Goal: Task Accomplishment & Management: Complete application form

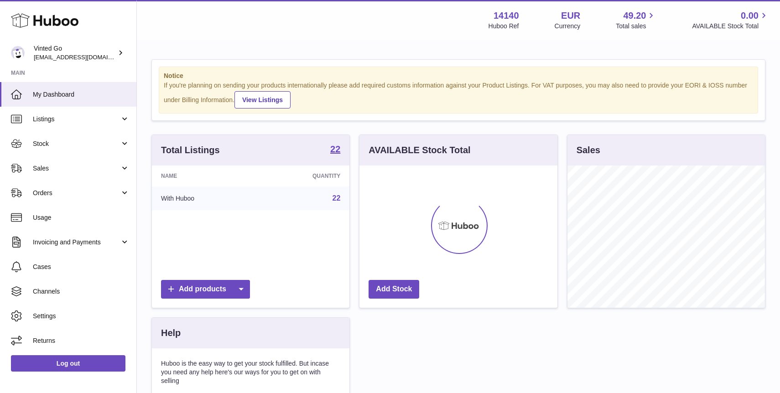
scroll to position [142, 197]
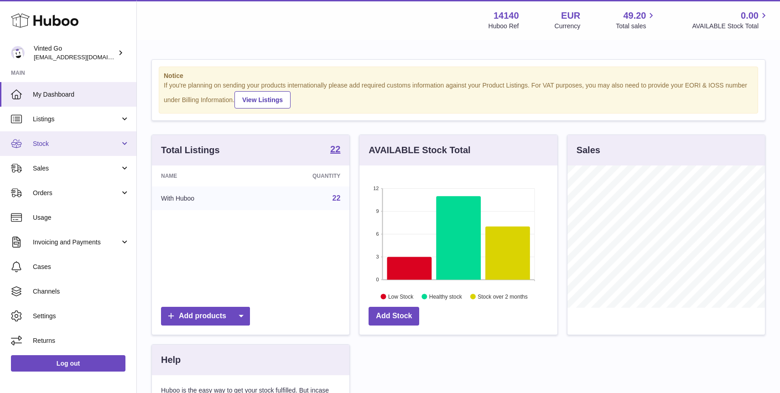
click at [67, 145] on span "Stock" at bounding box center [76, 143] width 87 height 9
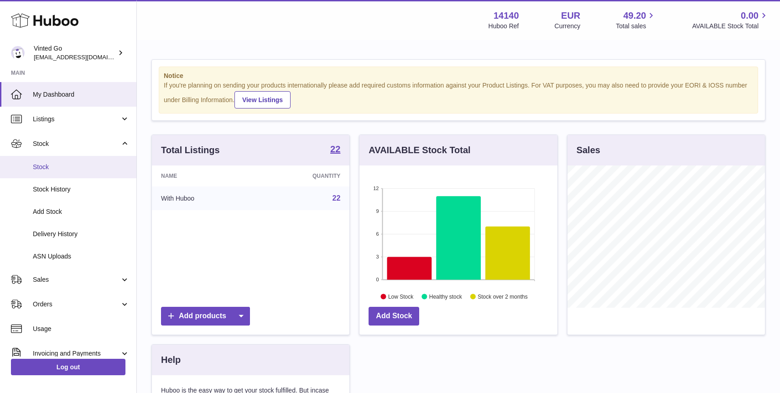
click at [65, 165] on span "Stock" at bounding box center [81, 167] width 97 height 9
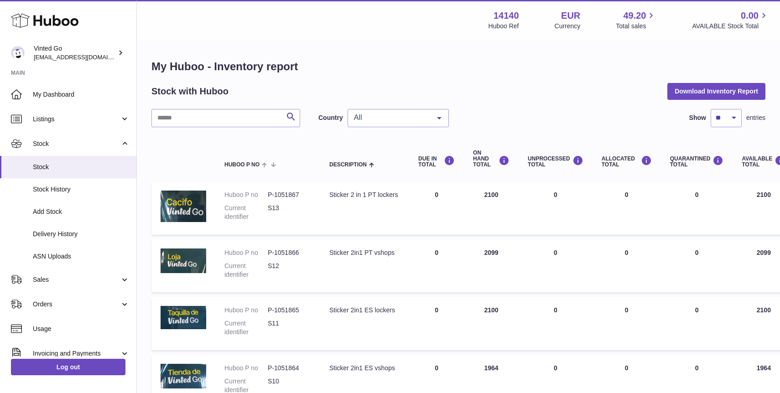
click at [650, 74] on h1 "My Huboo - Inventory report" at bounding box center [458, 66] width 614 height 15
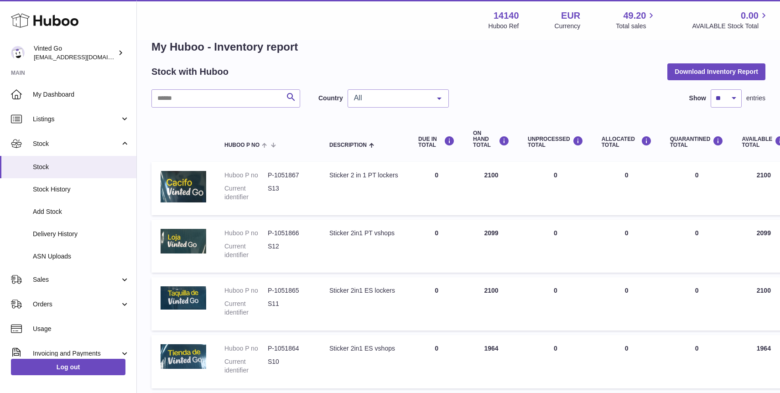
scroll to position [18, 0]
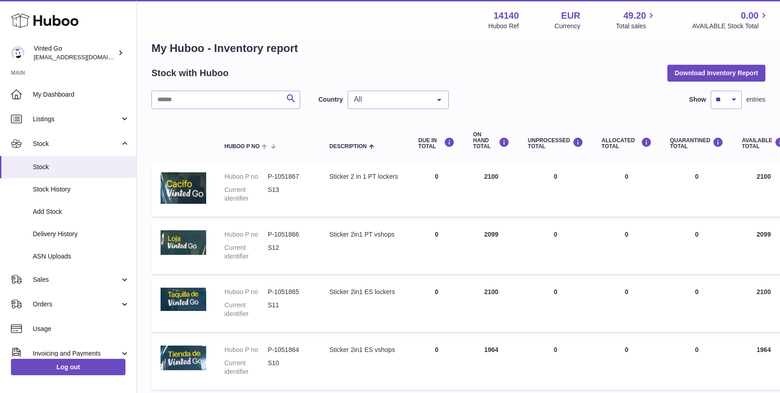
click at [550, 77] on div "Stock with Huboo Download Inventory Report" at bounding box center [458, 73] width 614 height 16
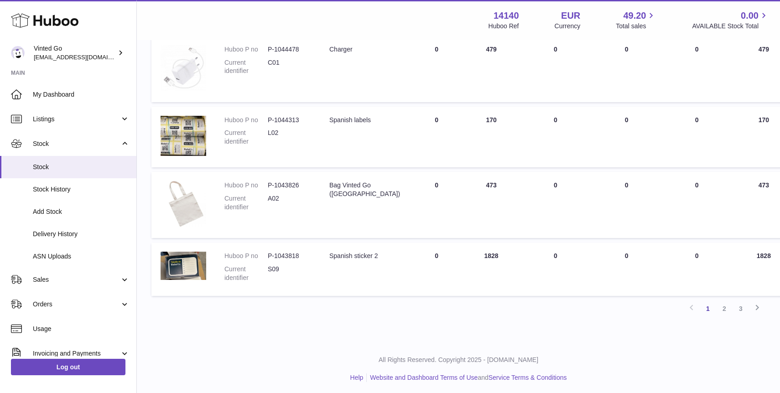
scroll to position [521, 0]
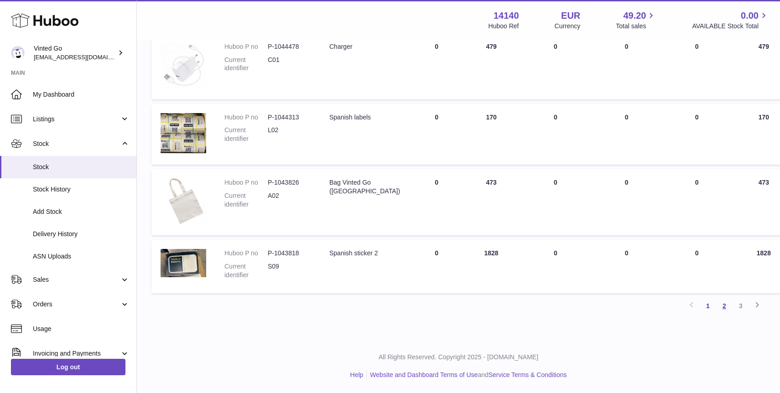
click at [725, 308] on link "2" at bounding box center [724, 306] width 16 height 16
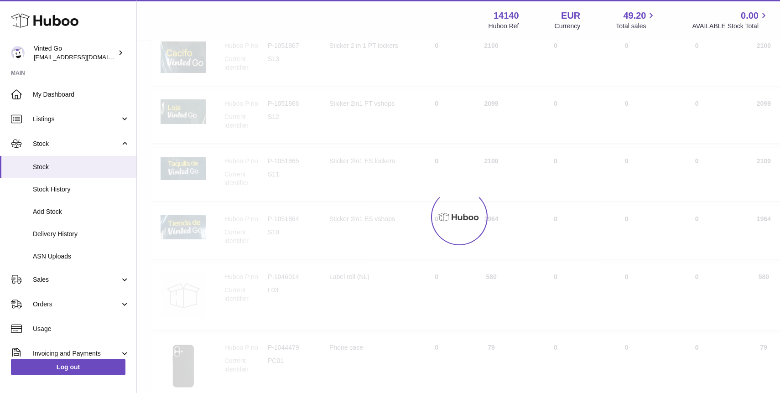
scroll to position [41, 0]
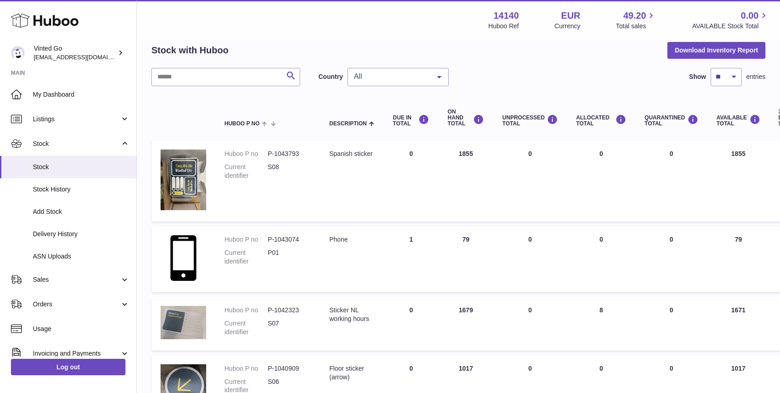
click at [274, 250] on dd "P01" at bounding box center [289, 256] width 43 height 17
copy dd "P01"
click at [75, 213] on span "Add Stock" at bounding box center [81, 211] width 97 height 9
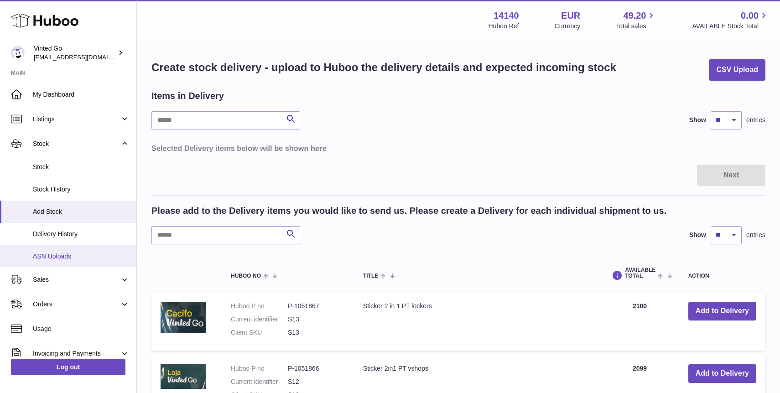
click at [67, 262] on link "ASN Uploads" at bounding box center [68, 256] width 136 height 22
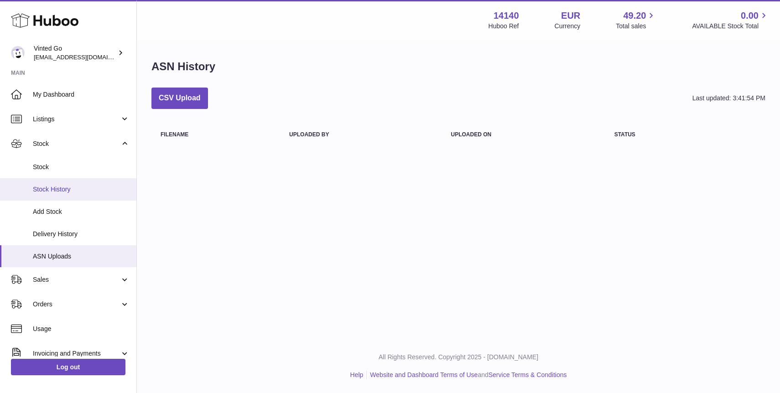
click at [74, 181] on link "Stock History" at bounding box center [68, 189] width 136 height 22
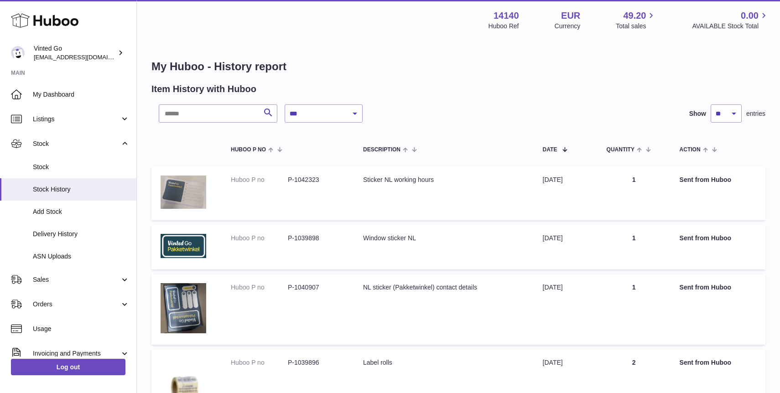
click at [74, 170] on span "Stock" at bounding box center [81, 167] width 97 height 9
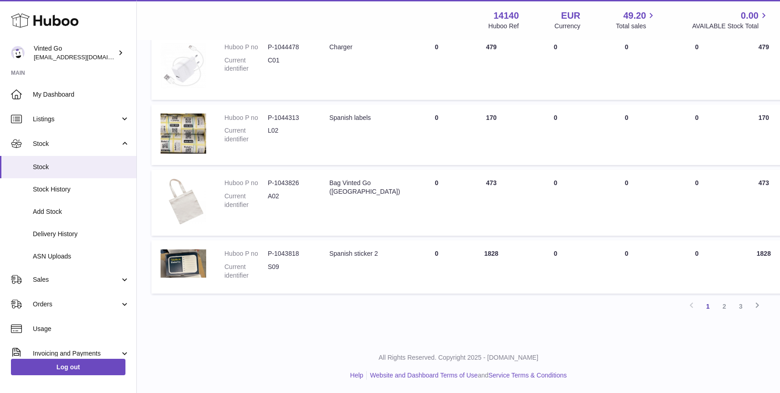
scroll to position [521, 0]
click at [78, 212] on span "Add Stock" at bounding box center [81, 211] width 97 height 9
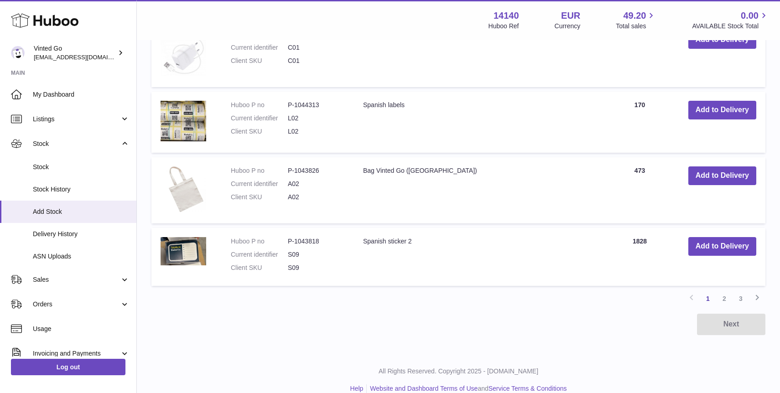
scroll to position [676, 0]
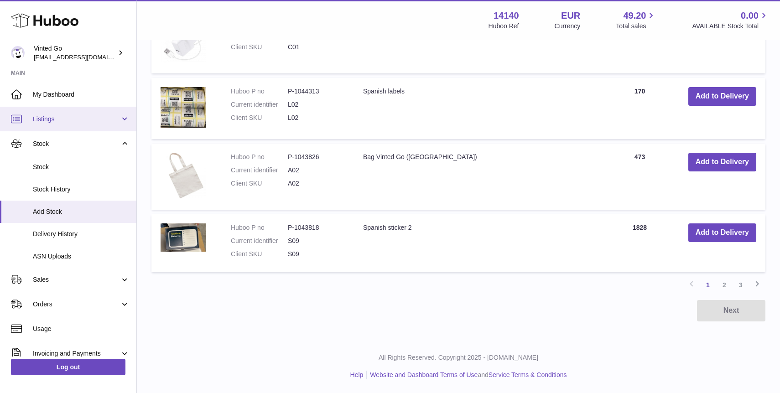
click at [67, 116] on span "Listings" at bounding box center [76, 119] width 87 height 9
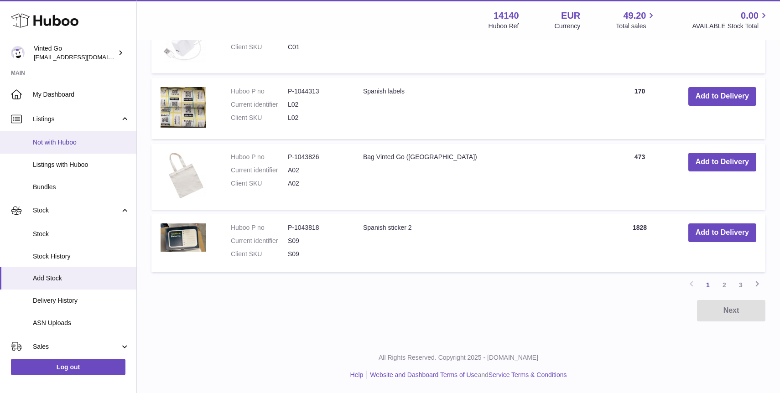
click at [74, 143] on span "Not with Huboo" at bounding box center [81, 142] width 97 height 9
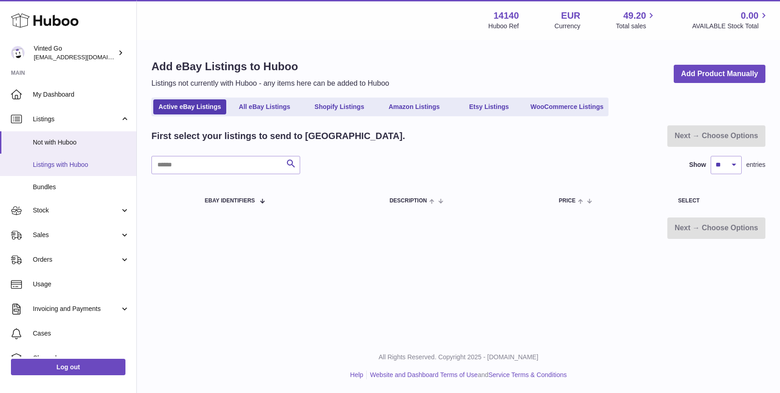
click at [46, 169] on link "Listings with Huboo" at bounding box center [68, 165] width 136 height 22
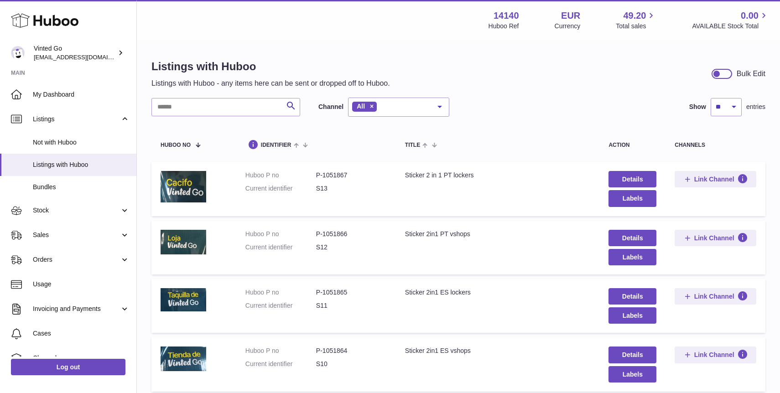
click at [504, 73] on div "Listings with Huboo Listings with Huboo - any items here can be sent or dropped…" at bounding box center [458, 73] width 614 height 29
click at [70, 215] on link "Stock" at bounding box center [68, 210] width 136 height 25
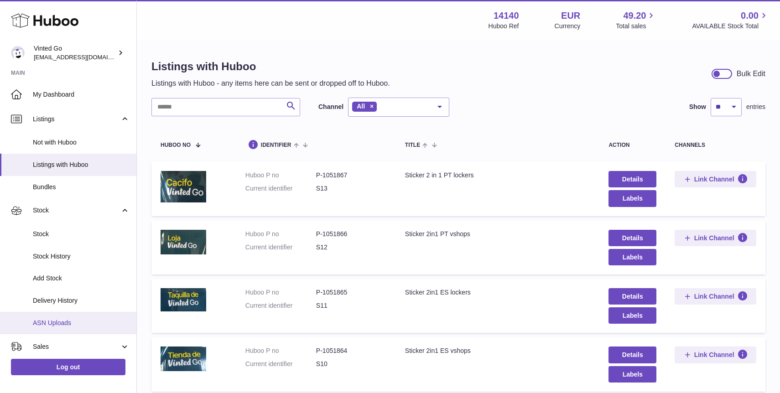
click at [57, 317] on link "ASN Uploads" at bounding box center [68, 323] width 136 height 22
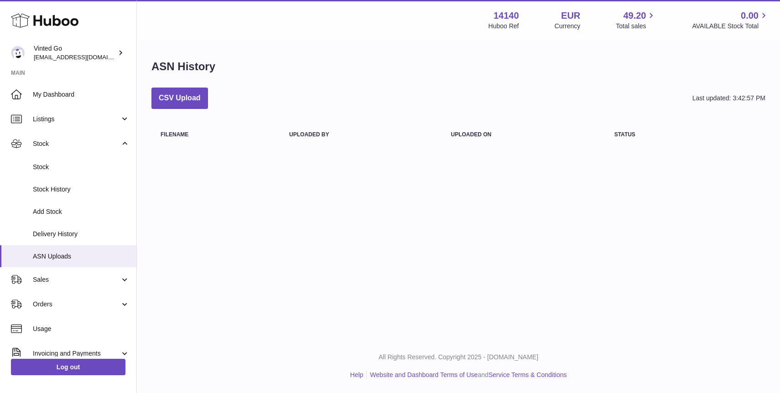
click at [313, 64] on div "ASN History" at bounding box center [458, 68] width 614 height 19
click at [46, 215] on span "Add Stock" at bounding box center [81, 211] width 97 height 9
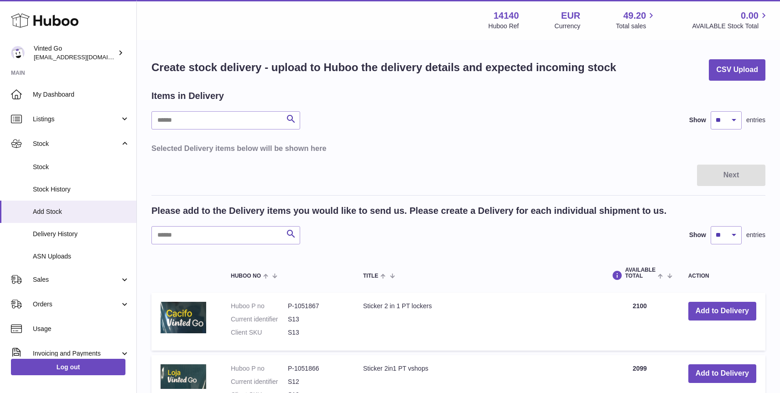
click at [473, 110] on div "Items in Delivery Search Show ** ** ** *** entries Selected Delivery items belo…" at bounding box center [458, 124] width 614 height 68
click at [330, 121] on div "Search Show ** ** ** *** entries" at bounding box center [458, 120] width 614 height 18
click at [333, 115] on div "Search Show ** ** ** *** entries" at bounding box center [458, 120] width 614 height 18
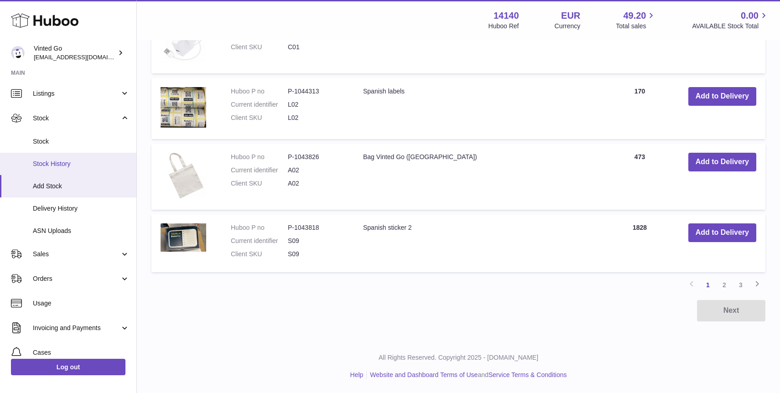
scroll to position [20, 0]
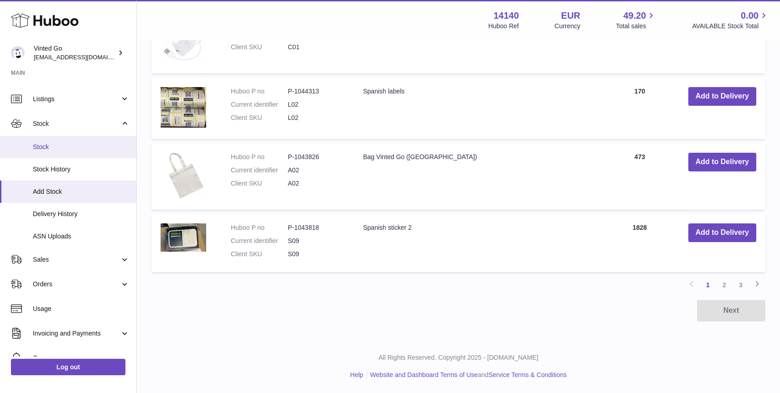
click at [72, 147] on span "Stock" at bounding box center [81, 147] width 97 height 9
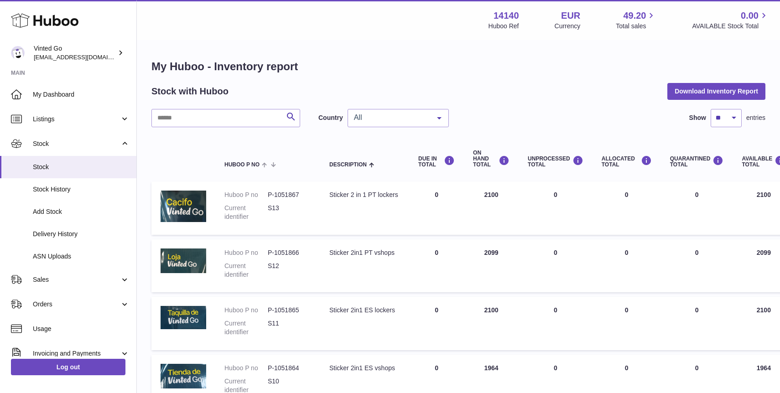
click at [513, 60] on h1 "My Huboo - Inventory report" at bounding box center [458, 66] width 614 height 15
click at [60, 212] on span "Add Stock" at bounding box center [81, 211] width 97 height 9
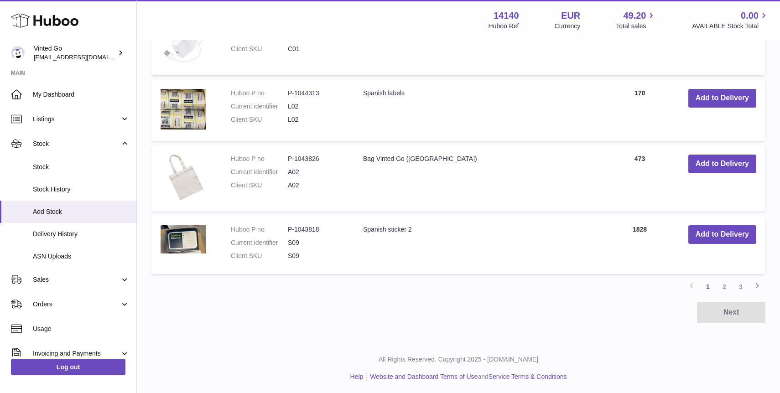
scroll to position [676, 0]
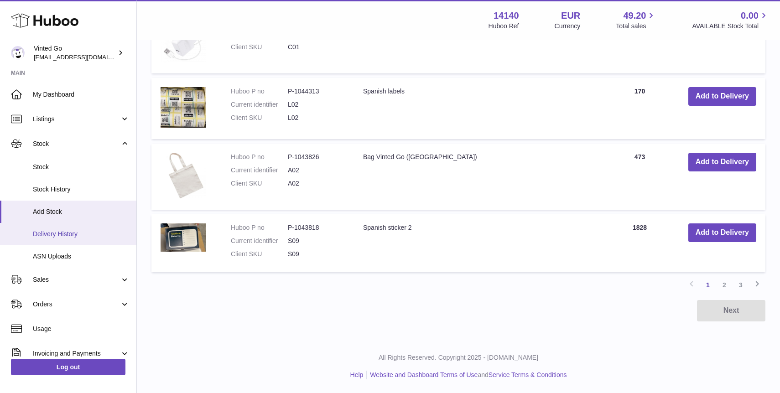
click at [80, 239] on link "Delivery History" at bounding box center [68, 234] width 136 height 22
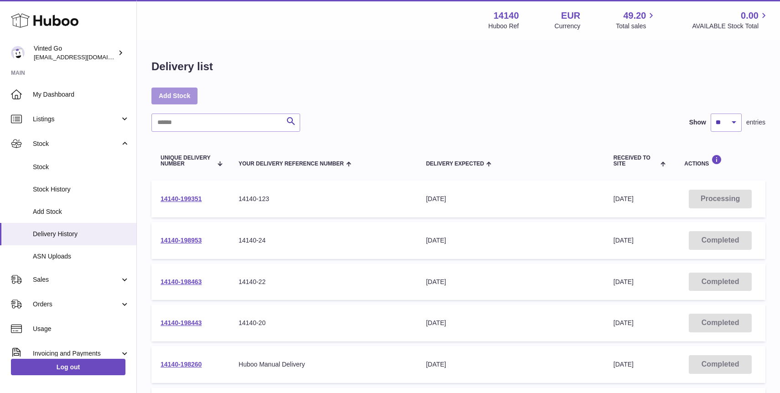
click at [178, 93] on link "Add Stock" at bounding box center [174, 96] width 46 height 16
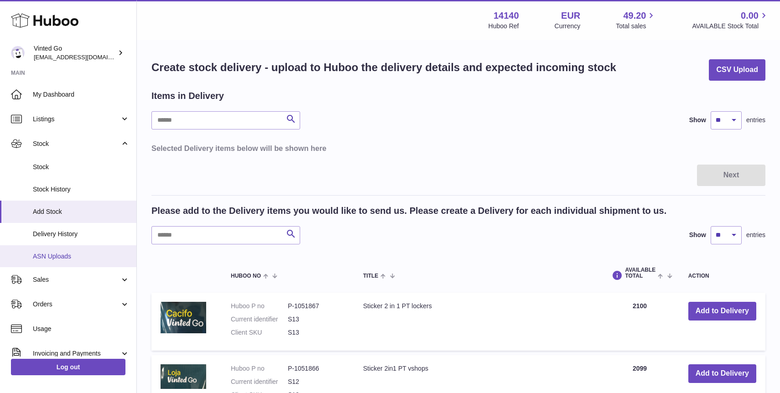
click at [83, 253] on span "ASN Uploads" at bounding box center [81, 256] width 97 height 9
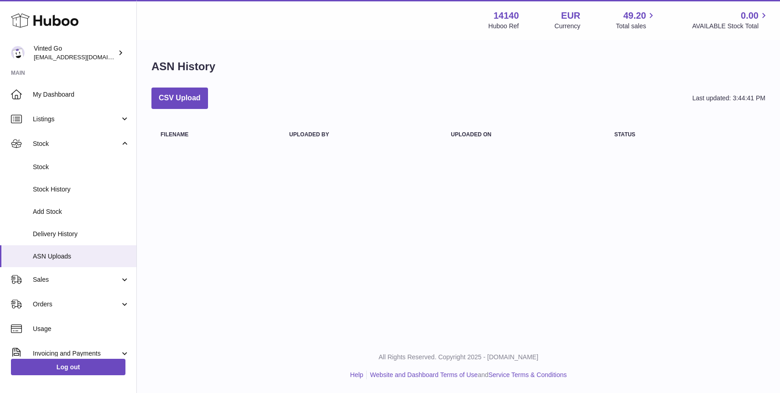
click at [191, 86] on div "ASN History CSV Upload Last updated: 3:44:41 PM Filename Uploaded by Uploaded o…" at bounding box center [458, 105] width 643 height 129
click at [192, 90] on button "CSV Upload" at bounding box center [179, 98] width 57 height 21
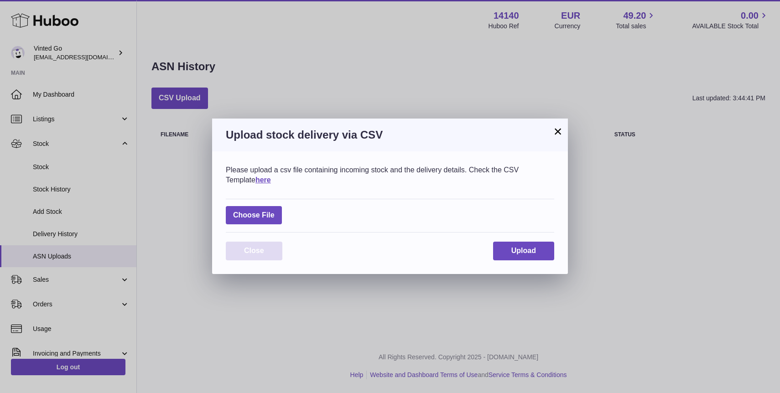
click at [263, 248] on span "Close" at bounding box center [254, 251] width 20 height 8
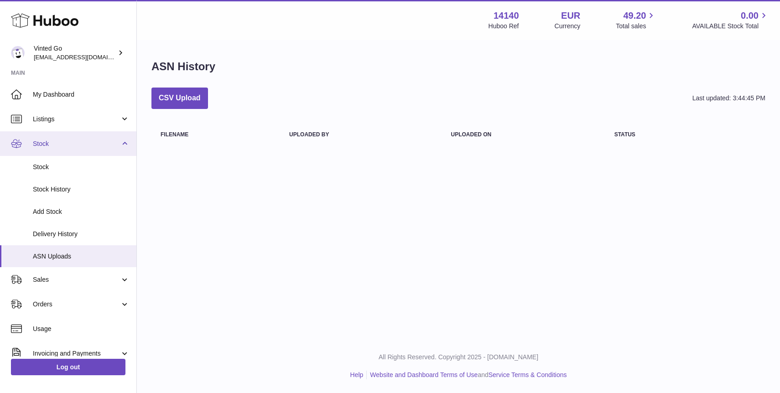
click at [62, 143] on span "Stock" at bounding box center [76, 143] width 87 height 9
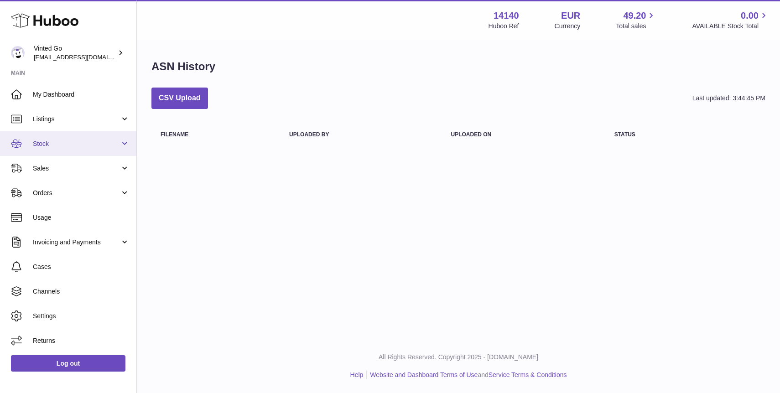
click at [62, 143] on span "Stock" at bounding box center [76, 143] width 87 height 9
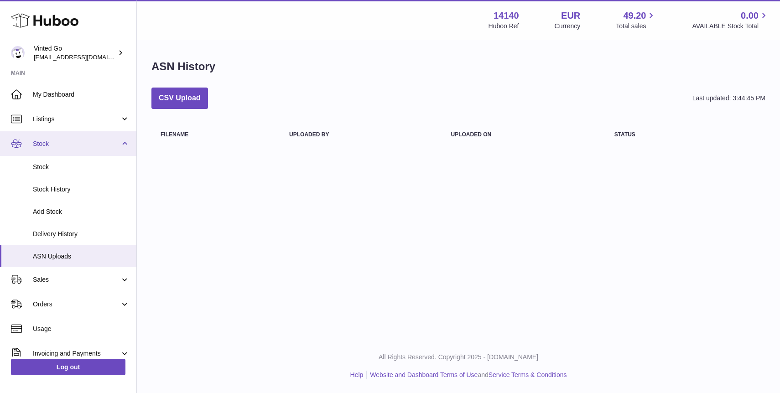
click at [25, 143] on link "Stock" at bounding box center [68, 143] width 136 height 25
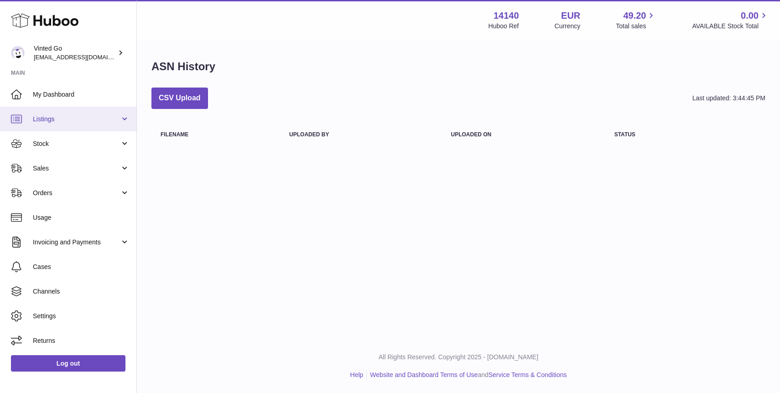
click at [33, 121] on span "Listings" at bounding box center [76, 119] width 87 height 9
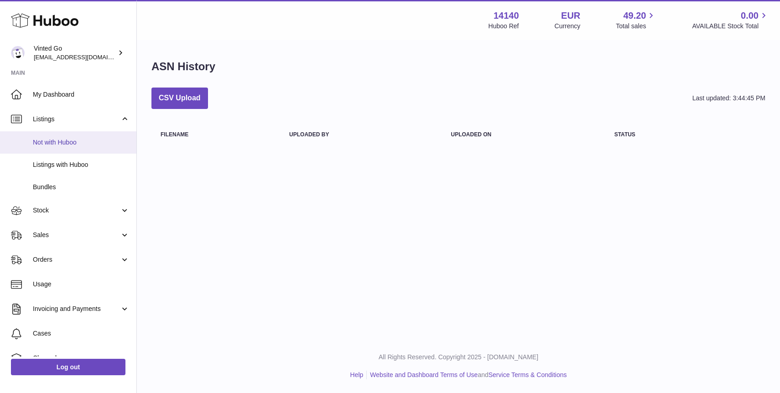
click at [36, 139] on span "Not with Huboo" at bounding box center [81, 142] width 97 height 9
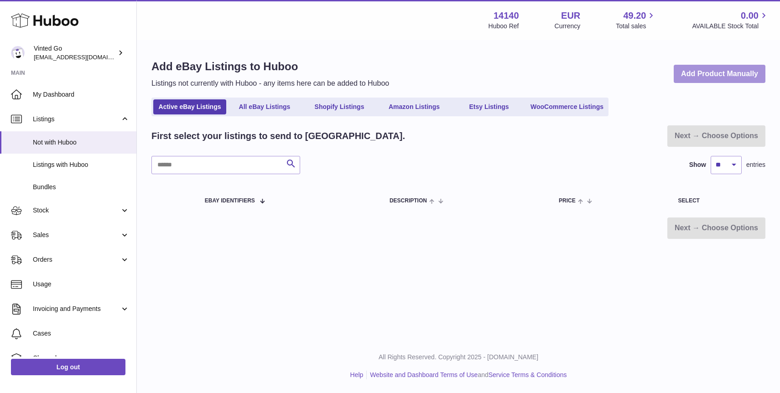
click at [722, 67] on link "Add Product Manually" at bounding box center [719, 74] width 92 height 19
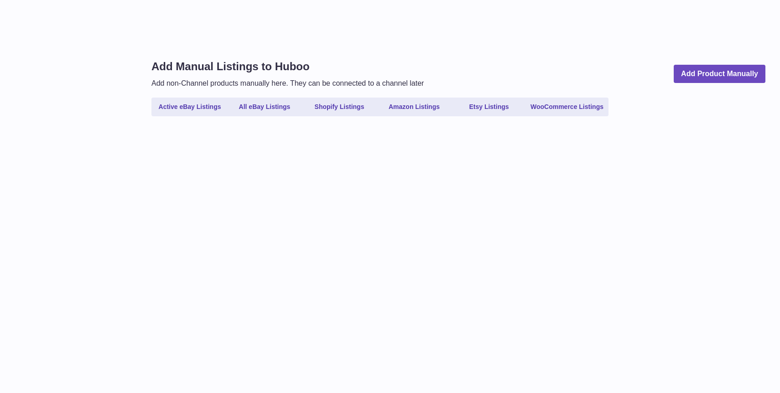
select select
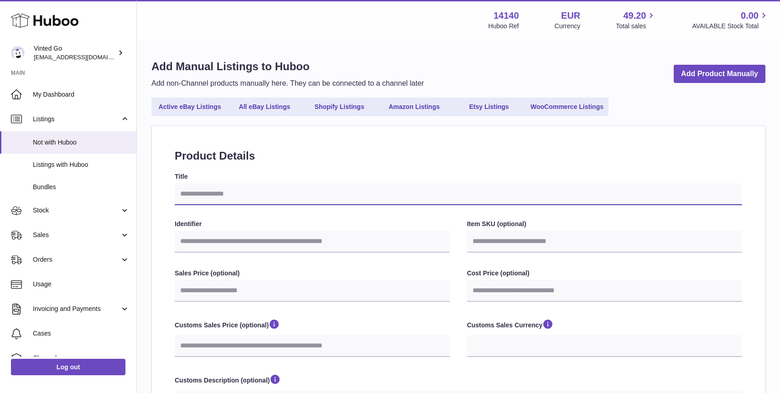
click at [235, 195] on input "Title" at bounding box center [458, 194] width 567 height 22
type input "*"
select select
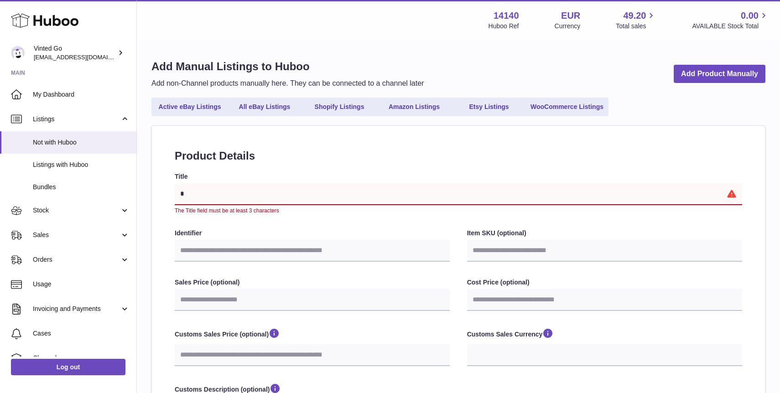
type input "**"
select select
type input "***"
select select
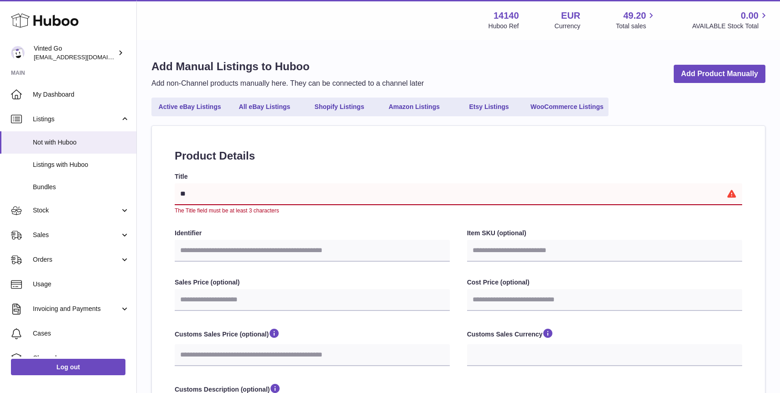
select select
type input "****"
select select
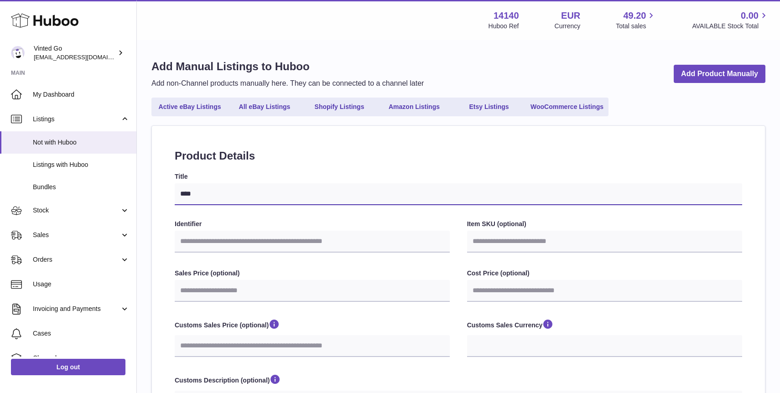
type input "*****"
select select
type input "*****"
select select
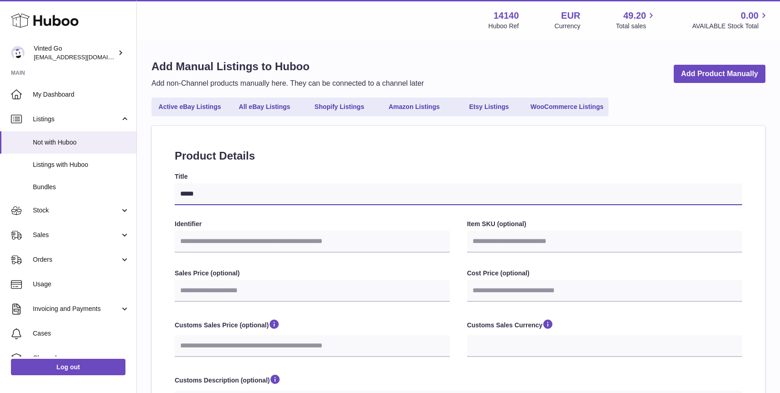
select select
type input "*******"
select select
type input "********"
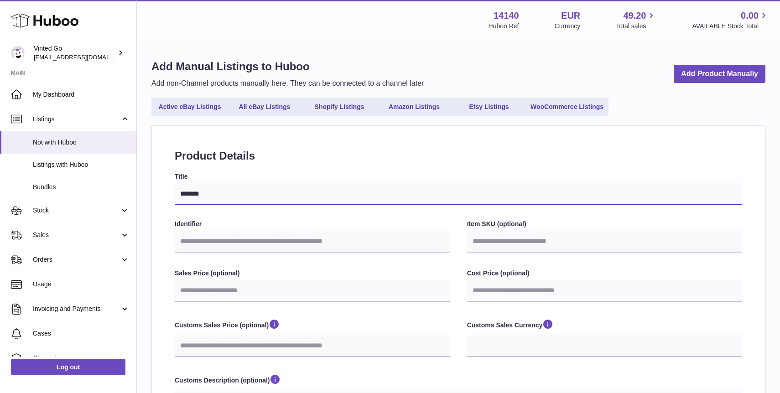
select select
type input "*********"
select select
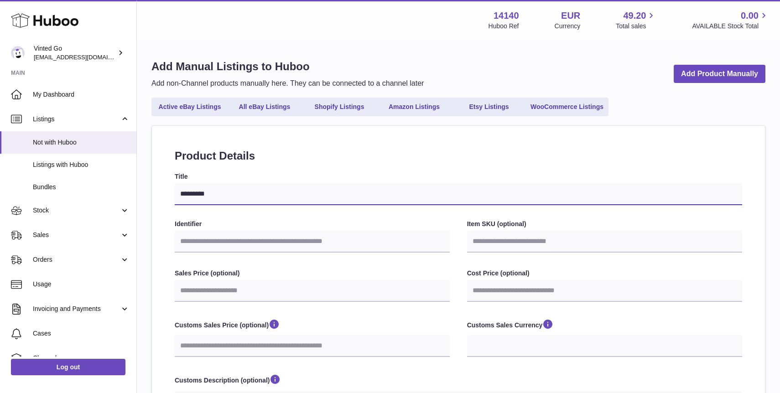
type input "**********"
select select
type input "**********"
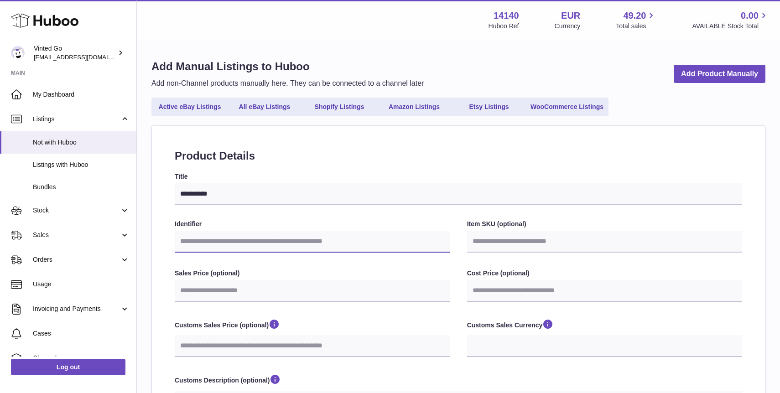
click at [237, 245] on input "Identifier" at bounding box center [312, 242] width 275 height 22
paste input "***"
type input "***"
select select
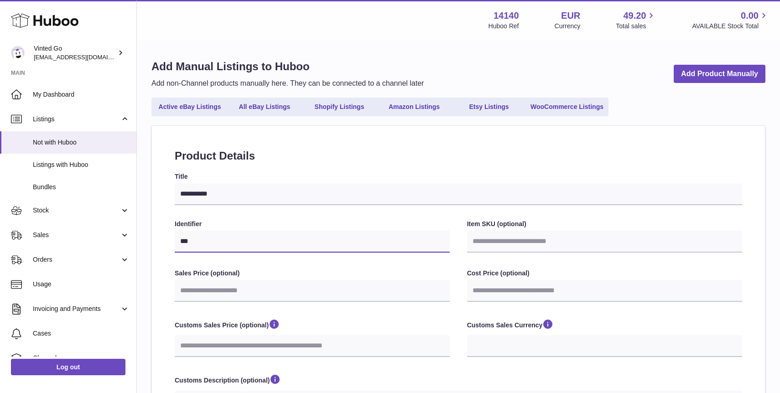
type input "**"
select select
type input "***"
select select
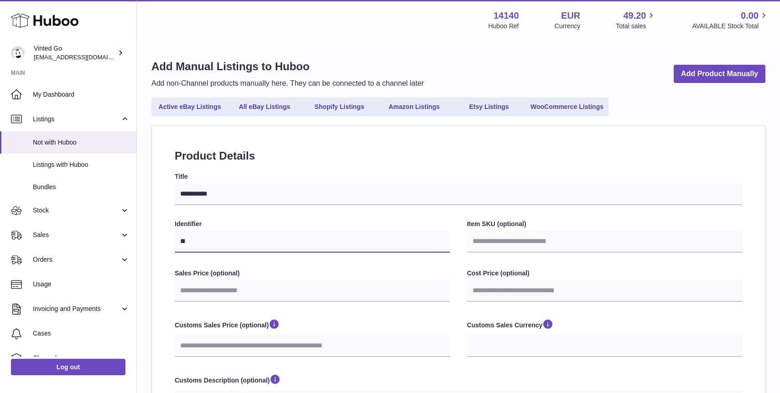
select select
type input "***"
click at [283, 219] on div "**********" at bounding box center [458, 390] width 567 height 436
click at [299, 269] on label "Sales Price (optional)" at bounding box center [312, 273] width 275 height 9
click at [299, 280] on input "Sales Price (optional)" at bounding box center [312, 291] width 275 height 22
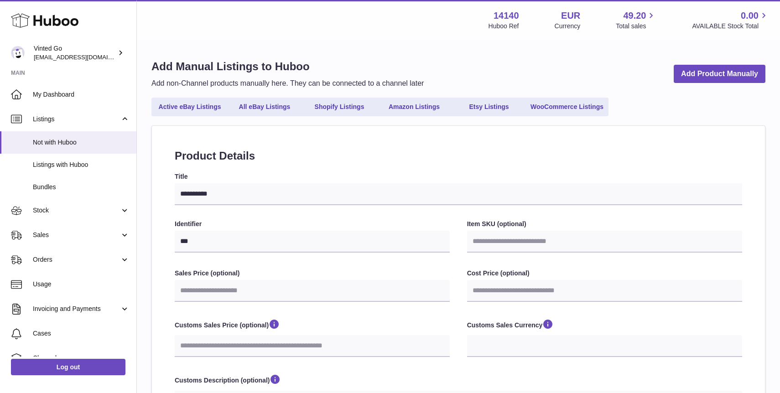
click at [319, 260] on div "**********" at bounding box center [458, 390] width 567 height 436
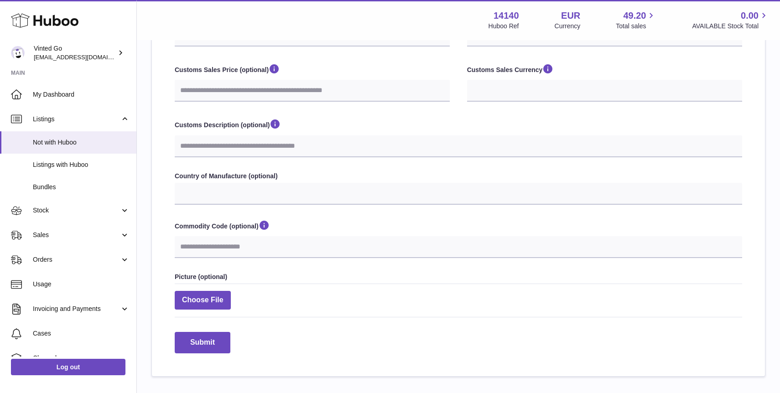
scroll to position [274, 0]
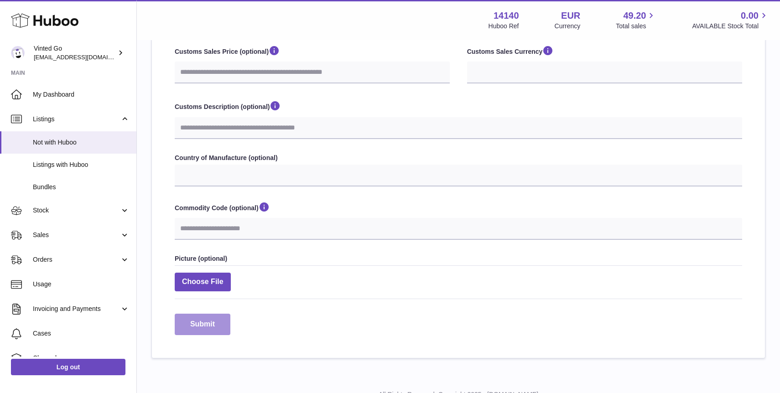
click at [199, 322] on button "Submit" at bounding box center [203, 324] width 56 height 21
select select
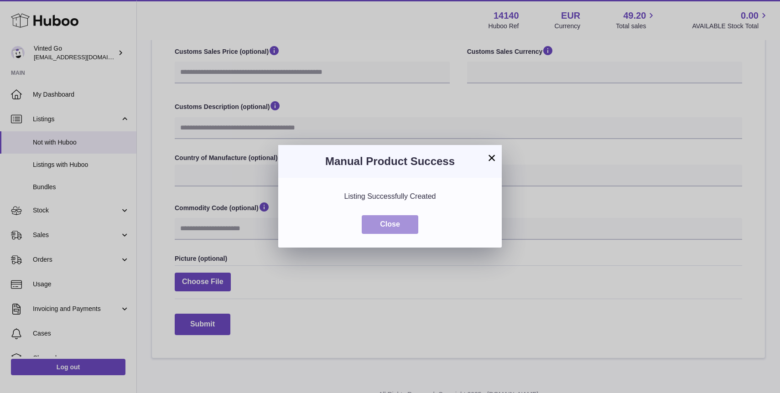
click at [398, 218] on button "Close" at bounding box center [389, 224] width 57 height 19
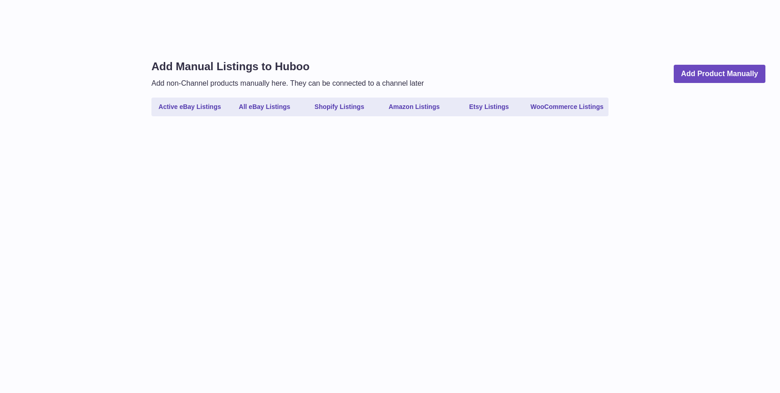
select select
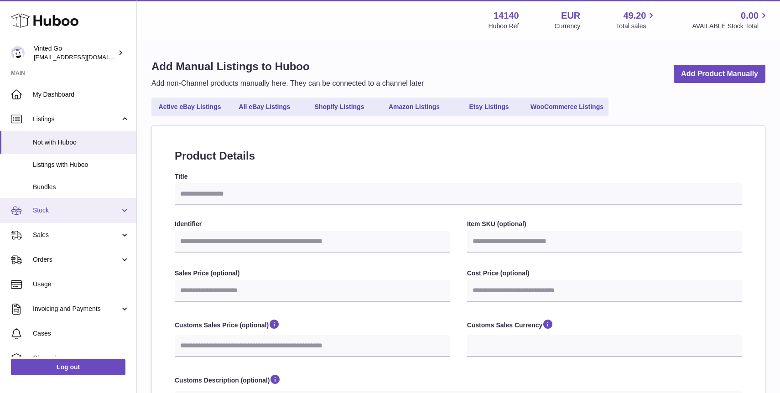
click at [69, 217] on link "Stock" at bounding box center [68, 210] width 136 height 25
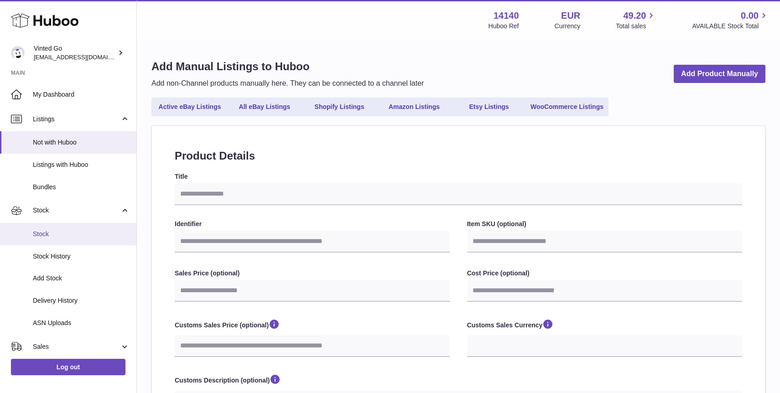
click at [67, 228] on link "Stock" at bounding box center [68, 234] width 136 height 22
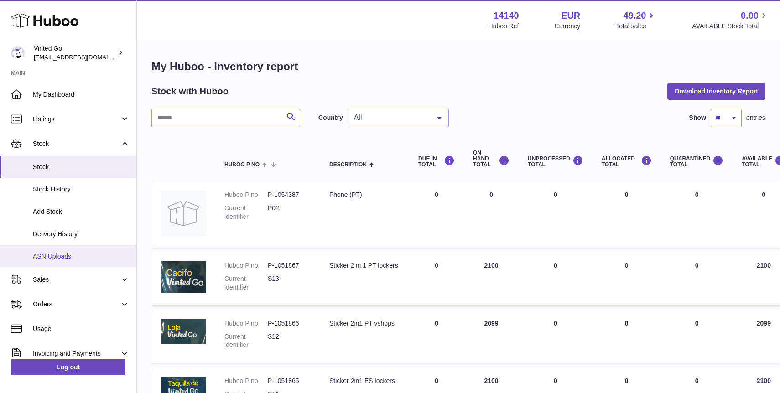
click at [93, 257] on span "ASN Uploads" at bounding box center [81, 256] width 97 height 9
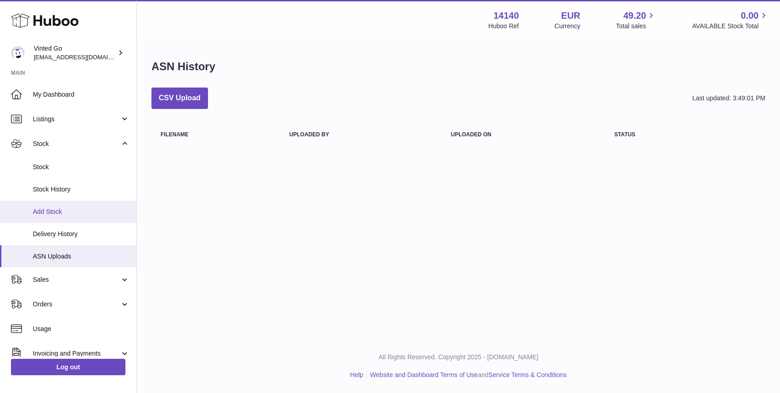
click at [81, 210] on span "Add Stock" at bounding box center [81, 211] width 97 height 9
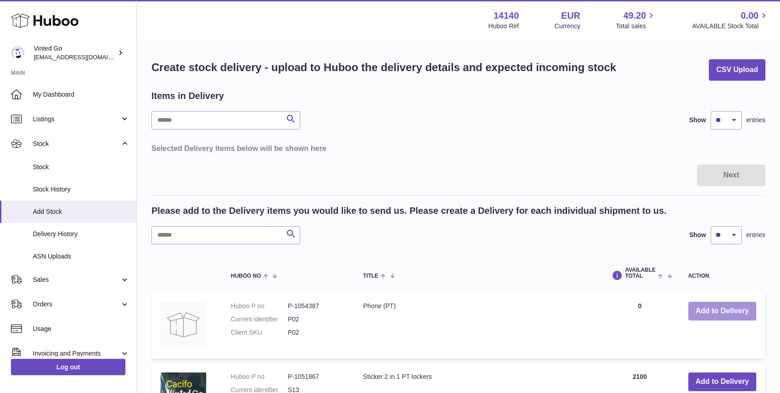
click at [716, 315] on button "Add to Delivery" at bounding box center [722, 311] width 68 height 19
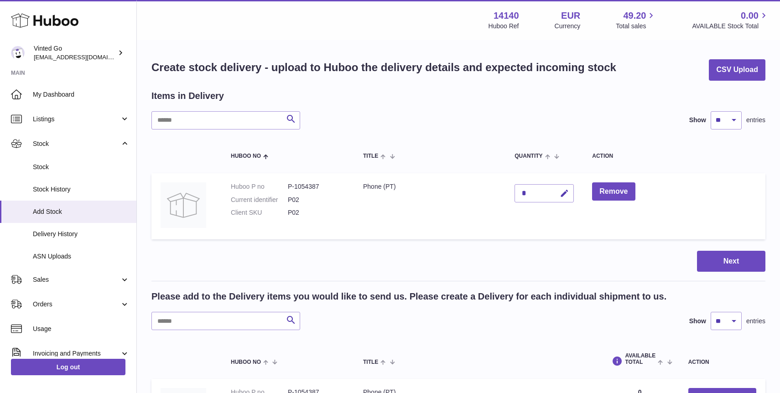
click at [531, 194] on div "*" at bounding box center [543, 193] width 59 height 18
click at [558, 194] on button "button" at bounding box center [562, 193] width 21 height 19
type input "***"
click at [562, 195] on icon "submit" at bounding box center [564, 193] width 8 height 8
click at [727, 205] on td "Remove" at bounding box center [674, 206] width 182 height 66
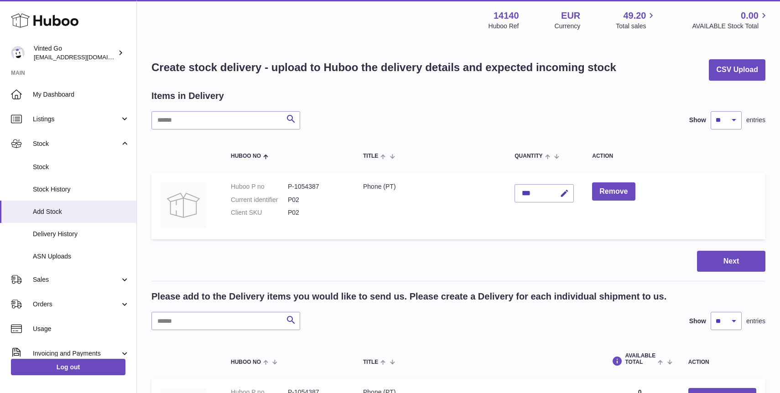
click at [727, 205] on td "Remove" at bounding box center [674, 206] width 182 height 66
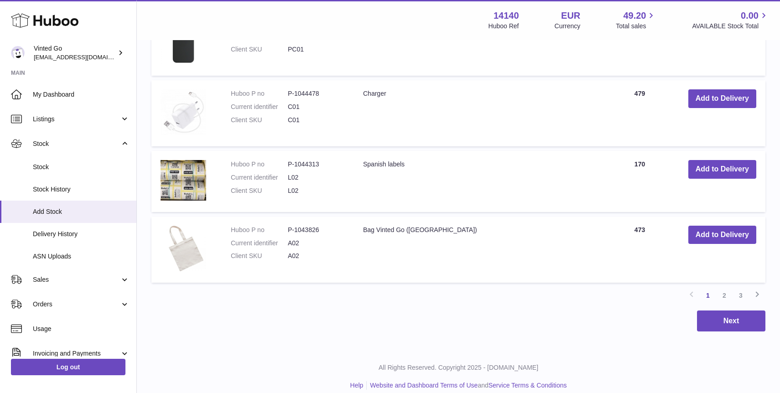
scroll to position [770, 0]
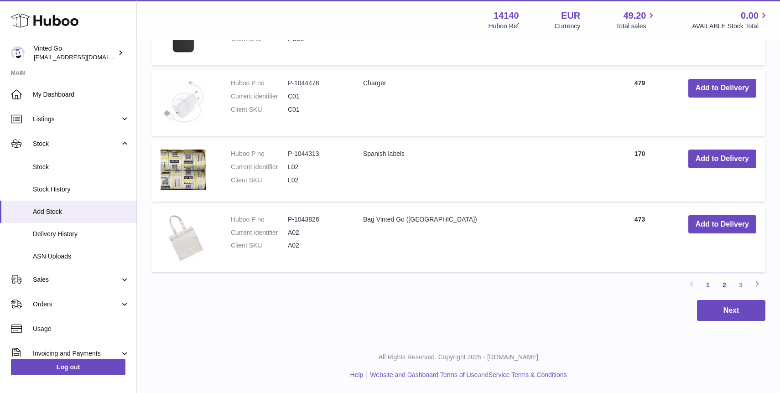
click at [726, 284] on link "2" at bounding box center [724, 285] width 16 height 16
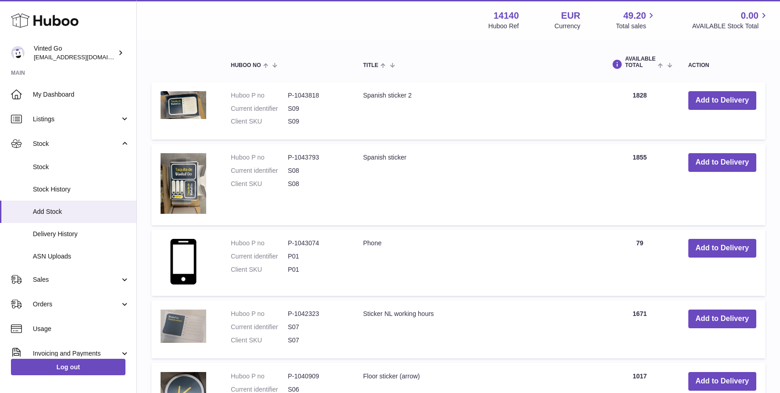
scroll to position [315, 0]
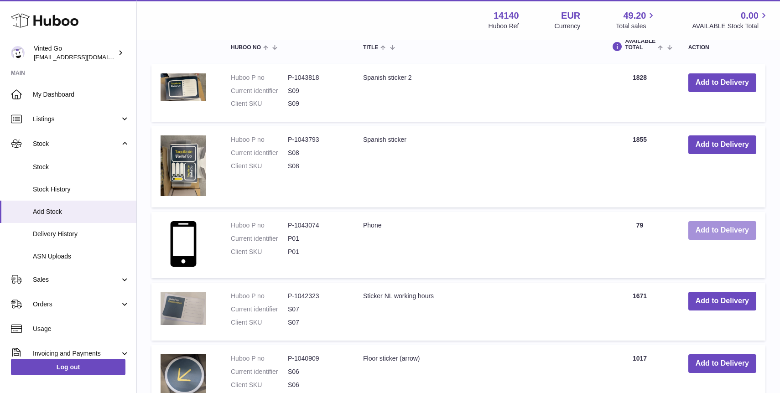
click at [743, 231] on button "Add to Delivery" at bounding box center [722, 230] width 68 height 19
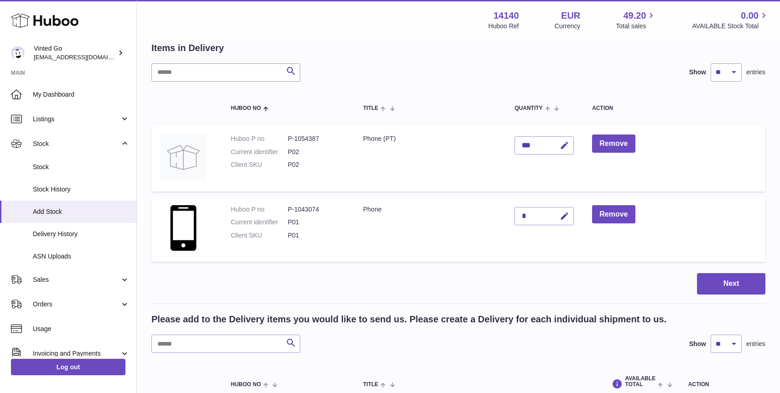
scroll to position [38, 0]
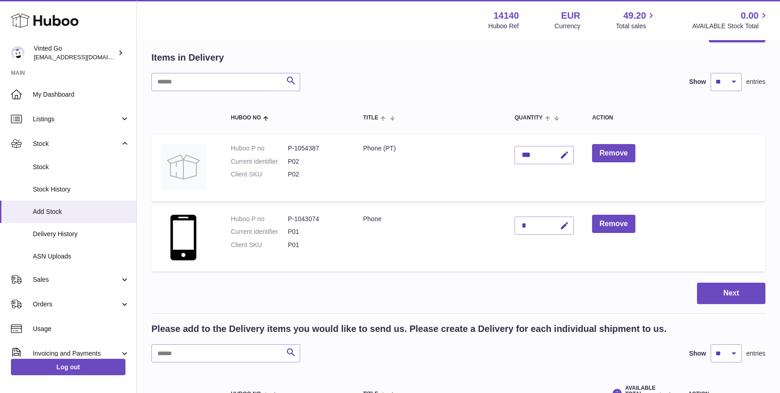
click at [532, 226] on div "*" at bounding box center [543, 226] width 59 height 18
click at [572, 226] on button "button" at bounding box center [562, 226] width 21 height 19
type input "***"
click at [682, 232] on td "Remove" at bounding box center [674, 239] width 182 height 66
click at [565, 227] on icon "submit" at bounding box center [564, 226] width 8 height 8
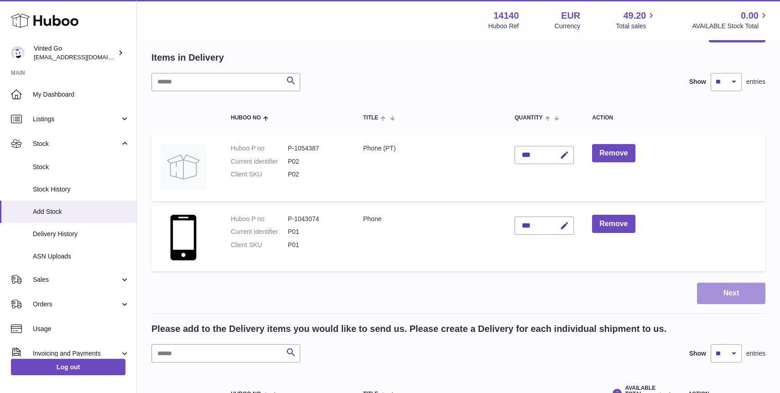
click at [721, 289] on button "Next" at bounding box center [731, 293] width 68 height 21
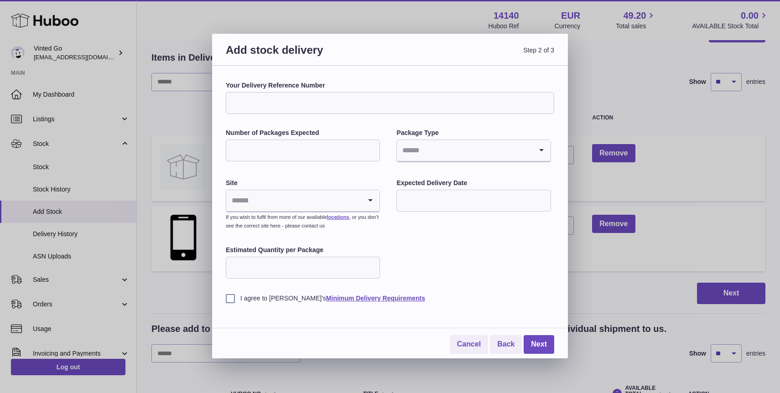
click at [421, 102] on input "Your Delivery Reference Number" at bounding box center [390, 103] width 328 height 22
type input "********"
click at [309, 145] on input "Number of Packages Expected" at bounding box center [303, 150] width 154 height 22
type input "*"
click at [456, 151] on input "Search for option" at bounding box center [464, 150] width 135 height 21
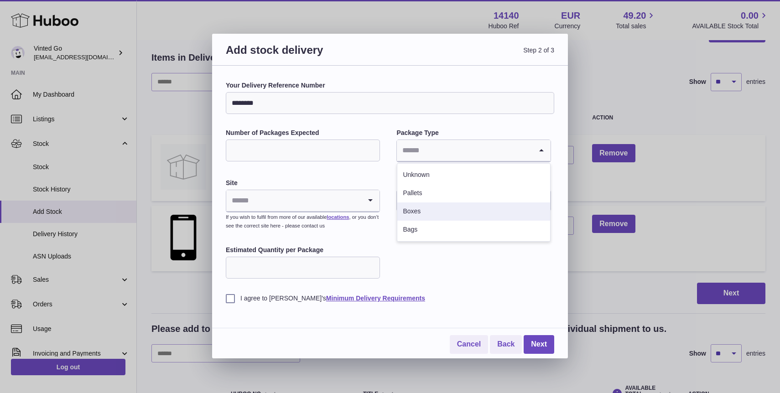
click at [445, 213] on li "Boxes" at bounding box center [473, 211] width 152 height 18
click at [365, 204] on icon "Search for option" at bounding box center [370, 200] width 18 height 21
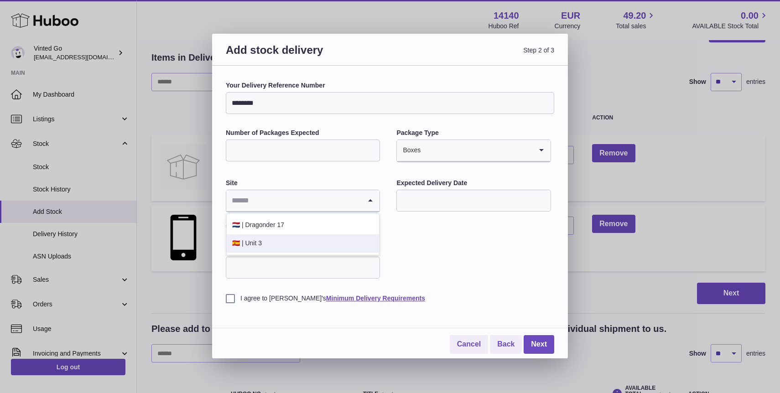
click at [350, 240] on li "🇪🇸 | Unit 3" at bounding box center [303, 243] width 152 height 18
click at [438, 201] on input "text" at bounding box center [473, 201] width 154 height 22
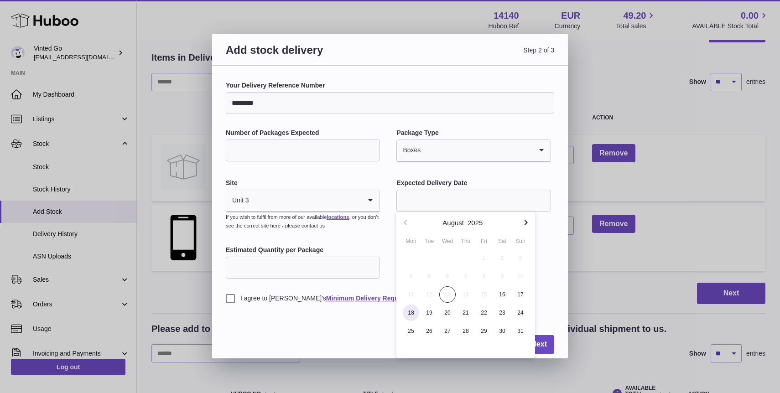
click at [414, 310] on span "18" at bounding box center [411, 313] width 16 height 16
type input "**********"
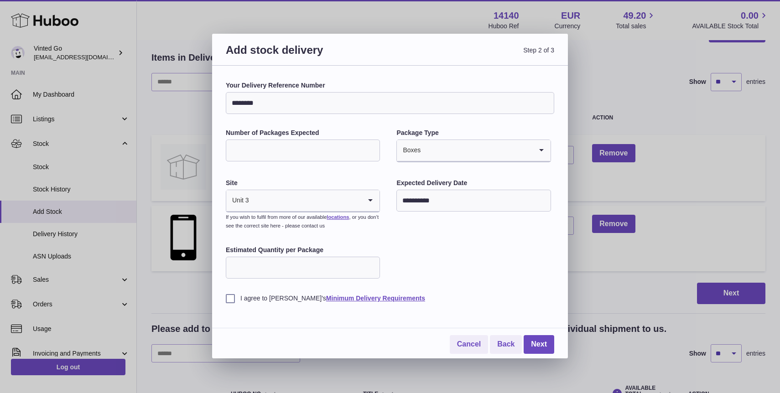
click at [425, 256] on div "**********" at bounding box center [390, 192] width 328 height 222
click at [352, 267] on input "Estimated Quantity per Package" at bounding box center [303, 268] width 154 height 22
type input "***"
click at [336, 318] on div "**********" at bounding box center [390, 217] width 328 height 273
click at [247, 294] on label "I agree to Huboo's Minimum Delivery Requirements" at bounding box center [390, 298] width 328 height 9
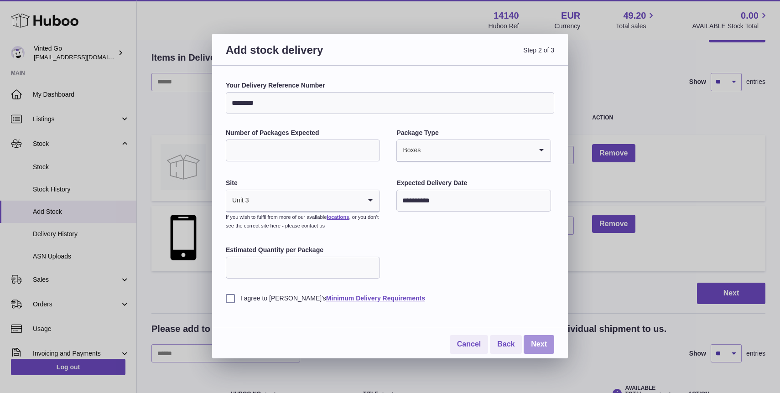
click at [536, 349] on link "Next" at bounding box center [538, 344] width 31 height 19
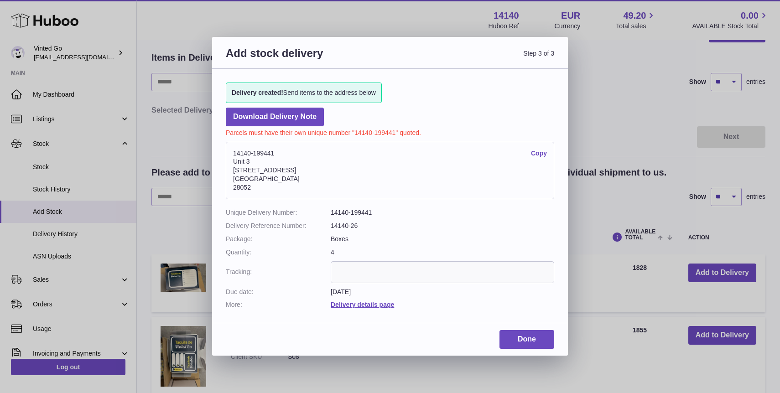
click at [310, 106] on div "Delivery created! Send items to the address below Download Delivery Note Parcel…" at bounding box center [390, 191] width 356 height 245
click at [308, 116] on link "Download Delivery Note" at bounding box center [275, 117] width 98 height 19
click at [534, 343] on link "Done" at bounding box center [526, 339] width 55 height 19
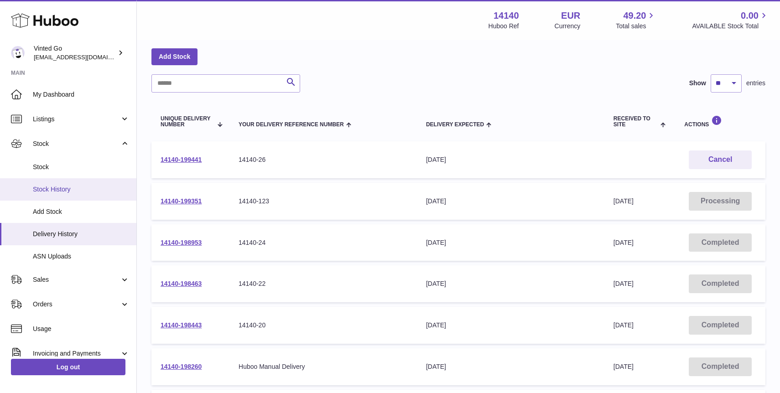
scroll to position [55, 0]
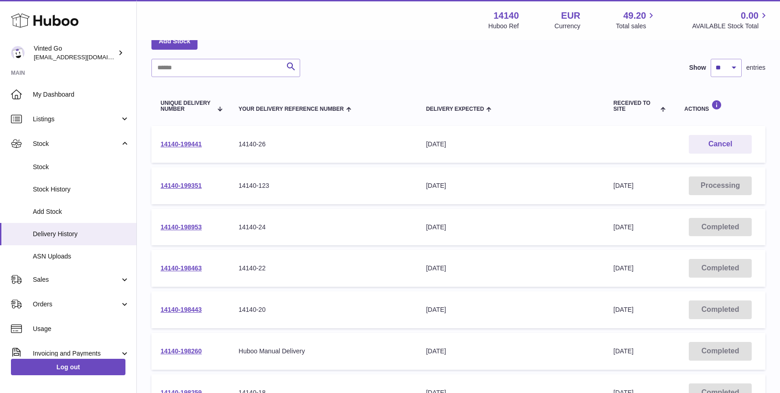
drag, startPoint x: 105, startPoint y: 22, endPoint x: 106, endPoint y: 15, distance: 7.8
click at [105, 22] on div "Huboo" at bounding box center [68, 21] width 136 height 40
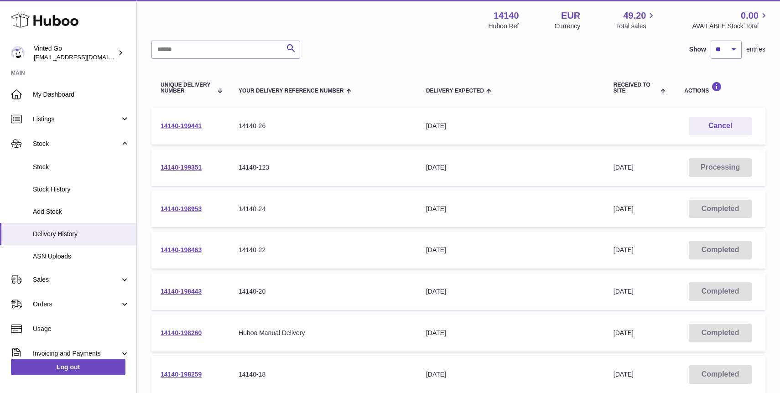
scroll to position [91, 0]
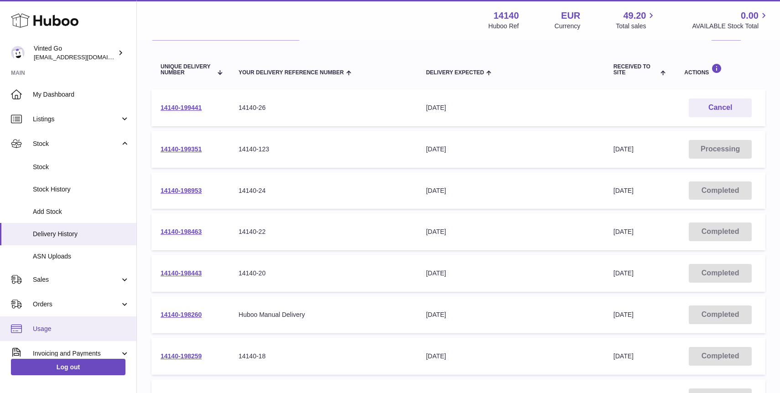
click at [64, 321] on link "Usage" at bounding box center [68, 328] width 136 height 25
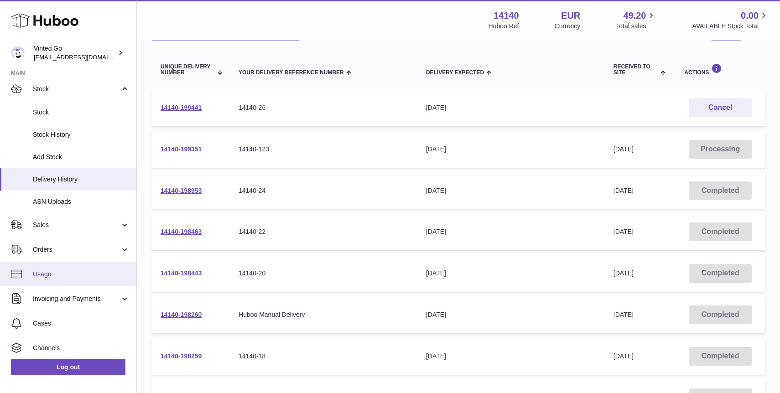
scroll to position [73, 0]
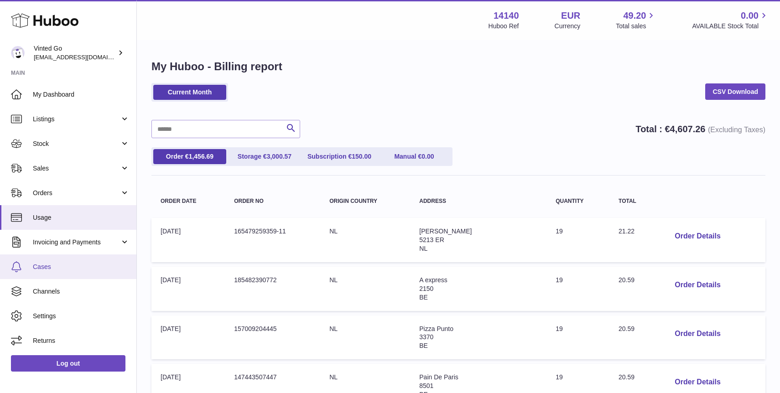
click at [60, 273] on link "Cases" at bounding box center [68, 266] width 136 height 25
